Goal: Obtain resource: Download file/media

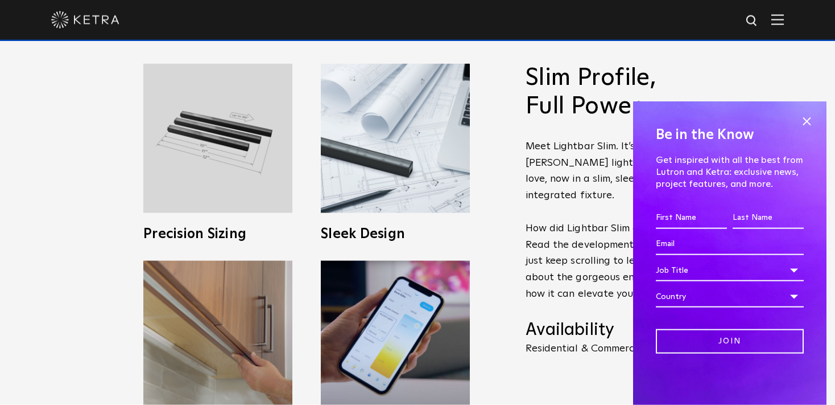
scroll to position [420, 0]
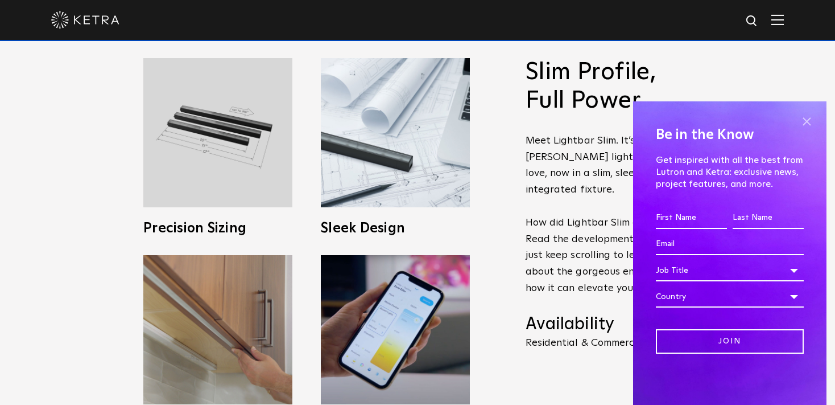
click at [802, 118] on span at bounding box center [806, 121] width 17 height 17
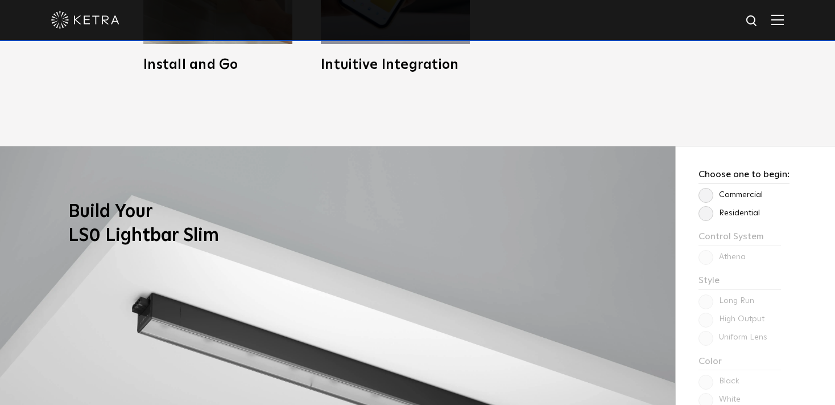
scroll to position [841, 0]
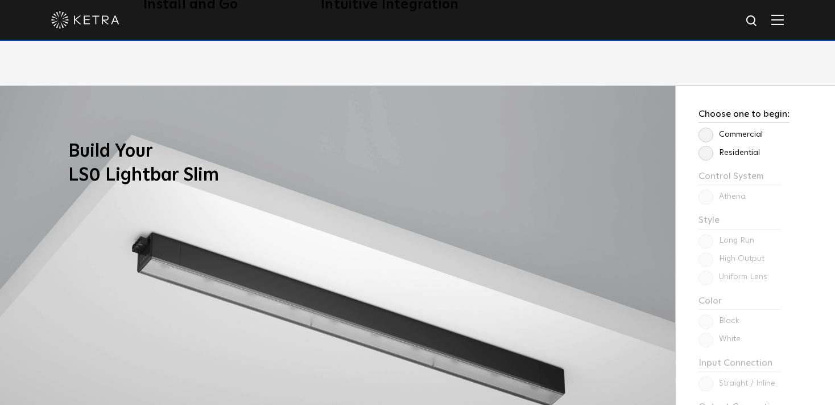
click at [708, 155] on label "Residential" at bounding box center [729, 153] width 61 height 10
click at [0, 0] on input "Residential" at bounding box center [0, 0] width 0 height 0
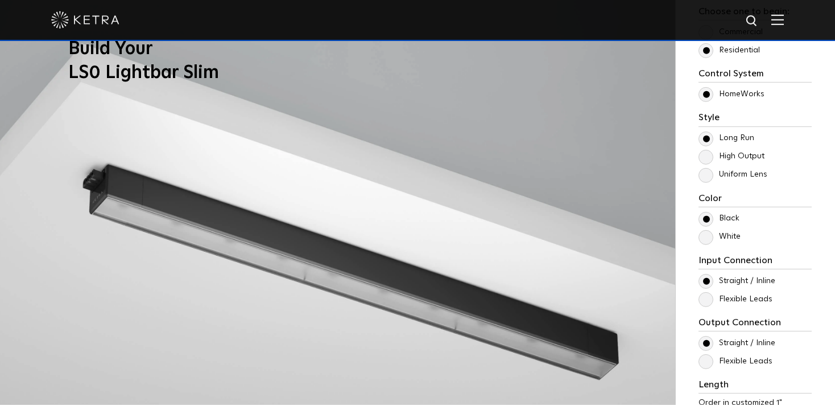
scroll to position [961, 0]
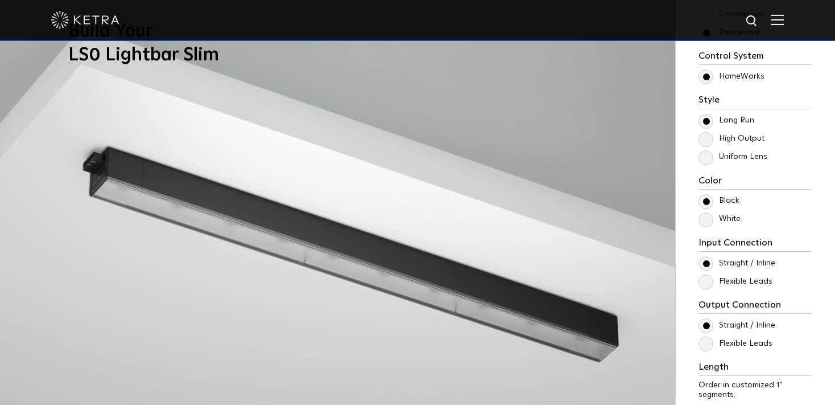
click at [701, 156] on label "Uniform Lens" at bounding box center [733, 157] width 69 height 10
click at [0, 0] on input "Uniform Lens" at bounding box center [0, 0] width 0 height 0
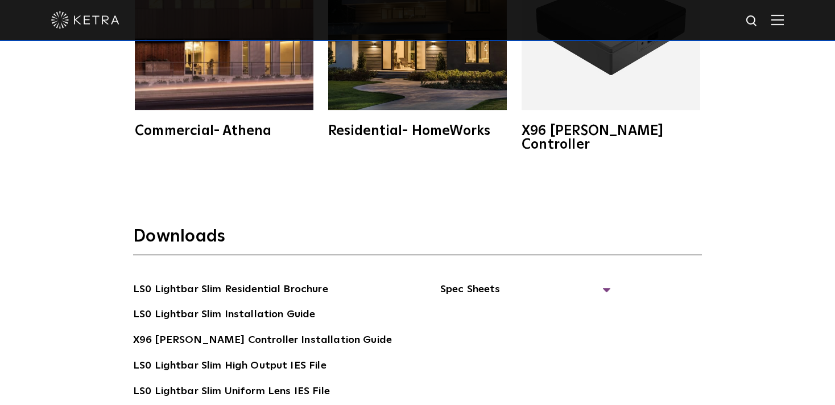
scroll to position [2042, 0]
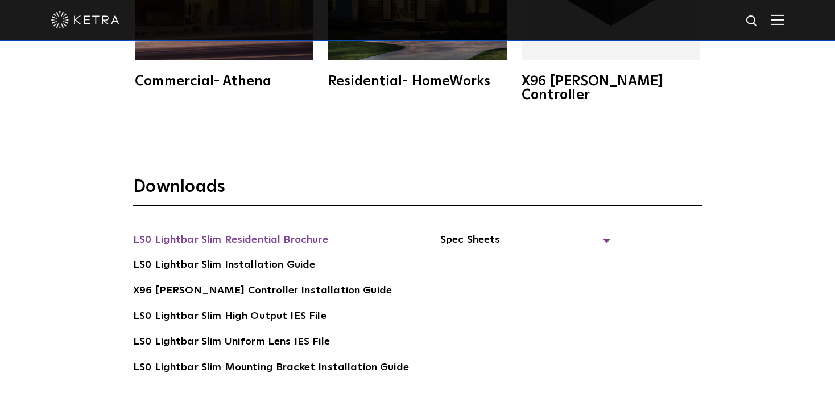
click at [294, 232] on link "LS0 Lightbar Slim Residential Brochure" at bounding box center [230, 241] width 195 height 18
click at [232, 257] on link "LS0 Lightbar Slim Installation Guide" at bounding box center [224, 266] width 182 height 18
click at [296, 282] on link "X96 [PERSON_NAME] Controller Installation Guide" at bounding box center [262, 291] width 259 height 18
click at [478, 232] on span "Spec Sheets" at bounding box center [525, 244] width 171 height 25
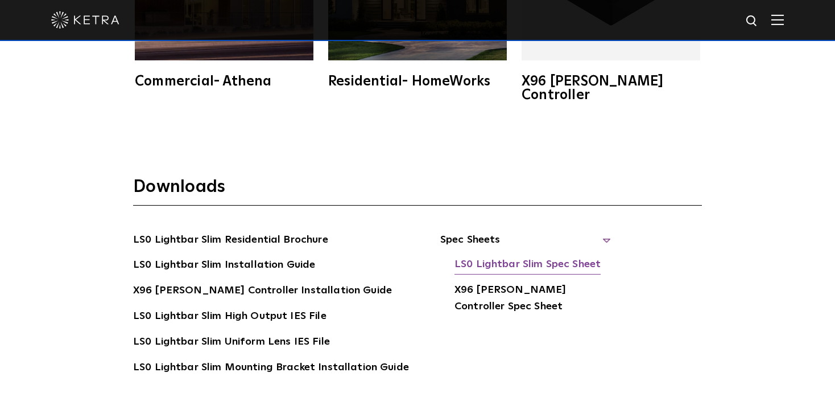
click at [521, 256] on link "LS0 Lightbar Slim Spec Sheet" at bounding box center [528, 265] width 146 height 18
click at [490, 282] on link "X96 [PERSON_NAME] Controller Spec Sheet" at bounding box center [533, 299] width 156 height 35
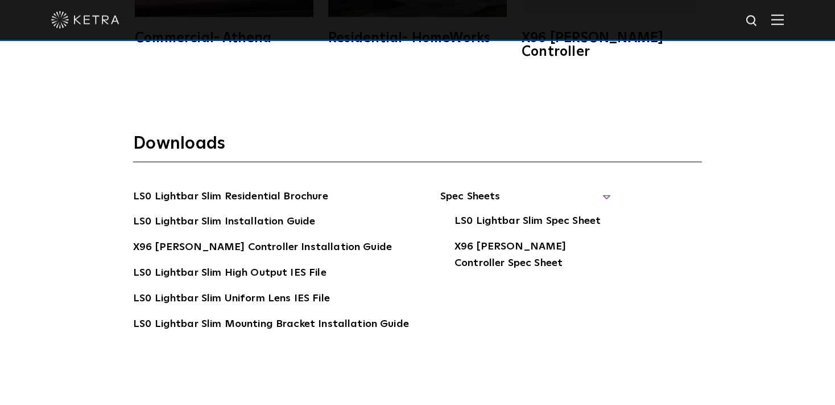
scroll to position [2103, 0]
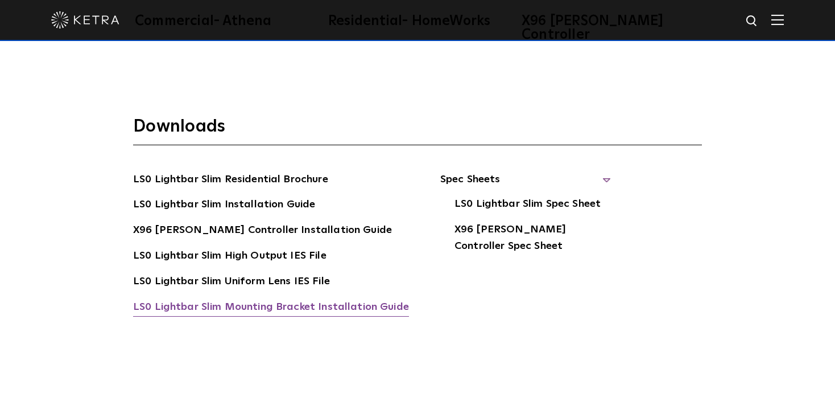
click at [237, 299] on link "LS0 Lightbar Slim Mounting Bracket Installation Guide" at bounding box center [271, 308] width 276 height 18
click at [269, 247] on link "LS0 Lightbar Slim High Output IES File" at bounding box center [229, 256] width 193 height 18
